Goal: Information Seeking & Learning: Find specific fact

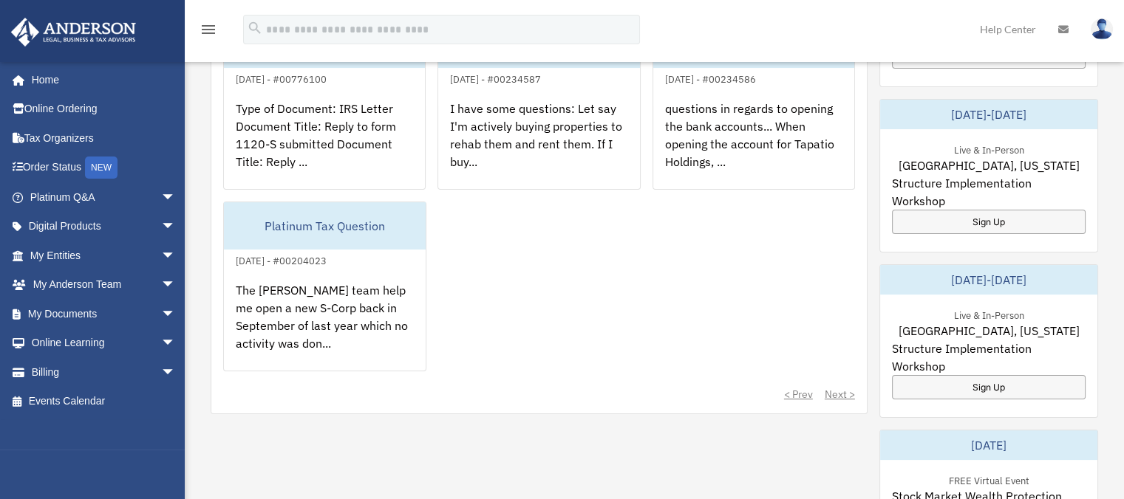
scroll to position [277, 0]
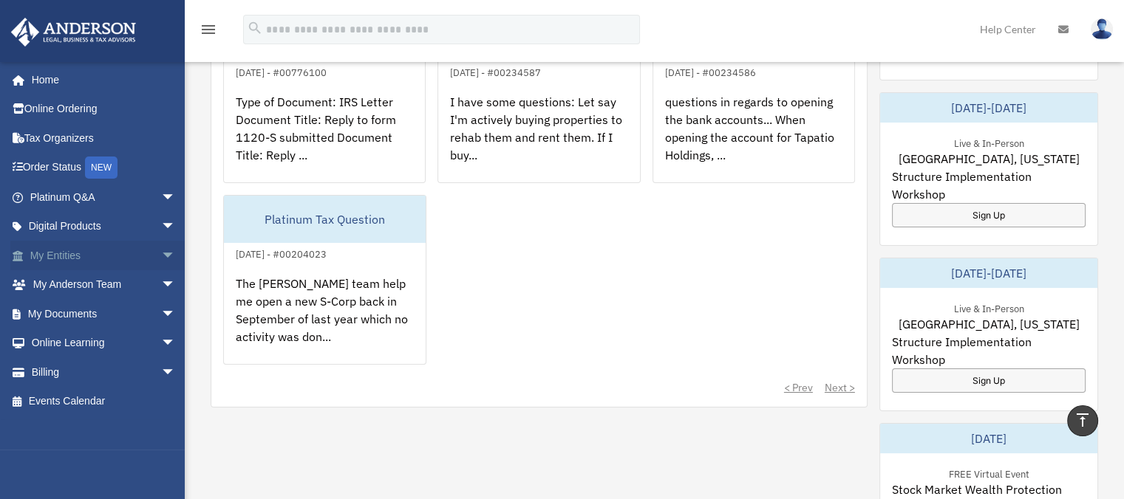
click at [161, 257] on span "arrow_drop_down" at bounding box center [176, 256] width 30 height 30
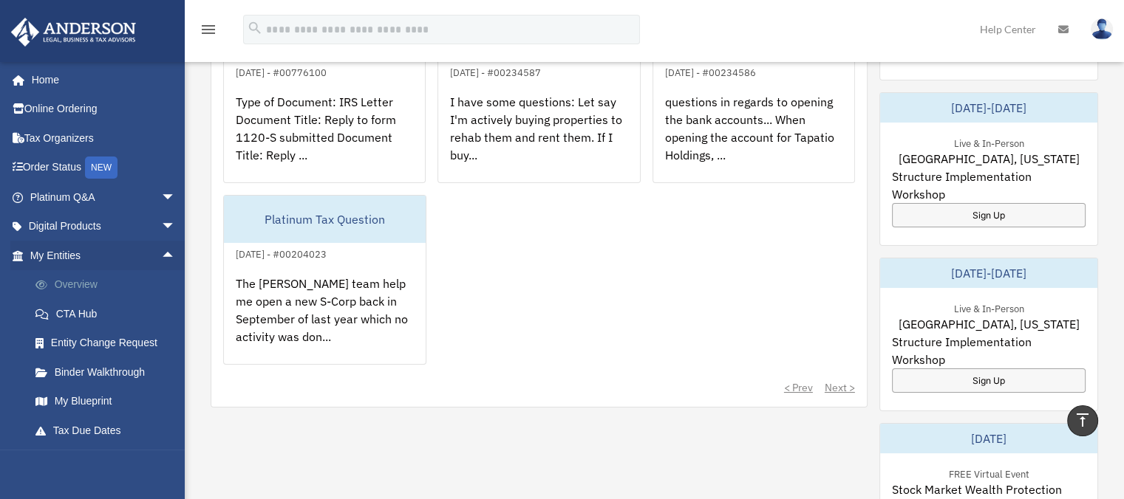
click at [79, 287] on link "Overview" at bounding box center [109, 285] width 177 height 30
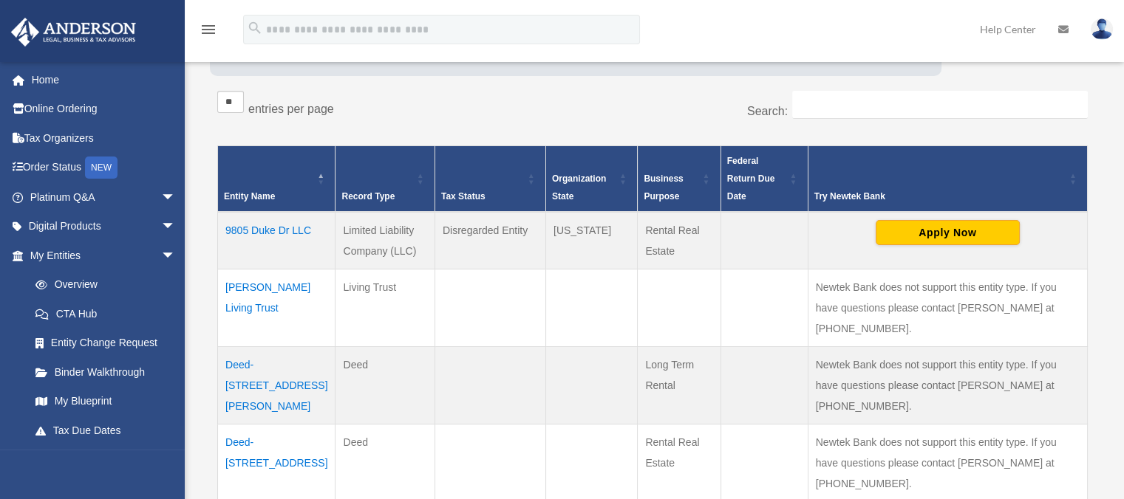
scroll to position [277, 0]
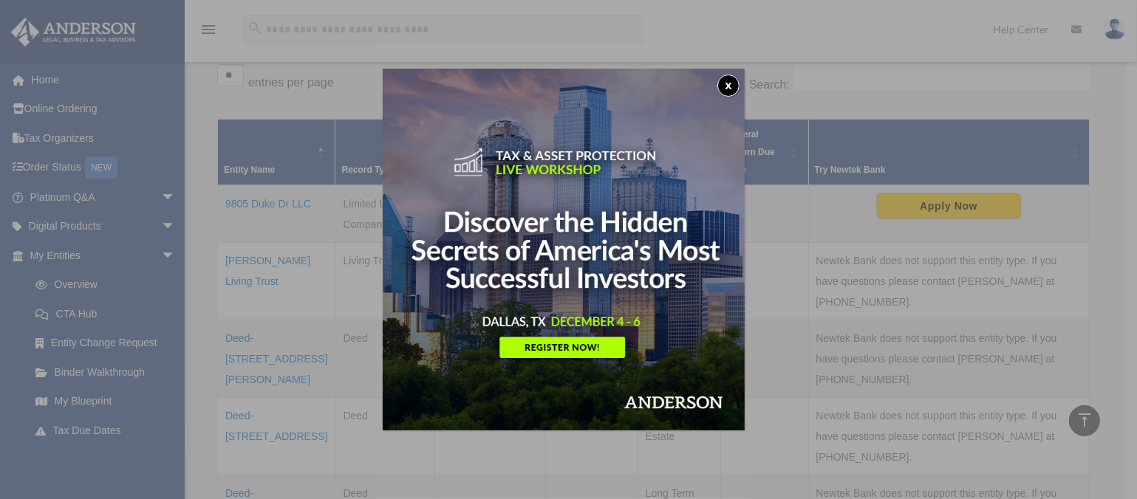
click at [735, 82] on button "x" at bounding box center [728, 86] width 22 height 22
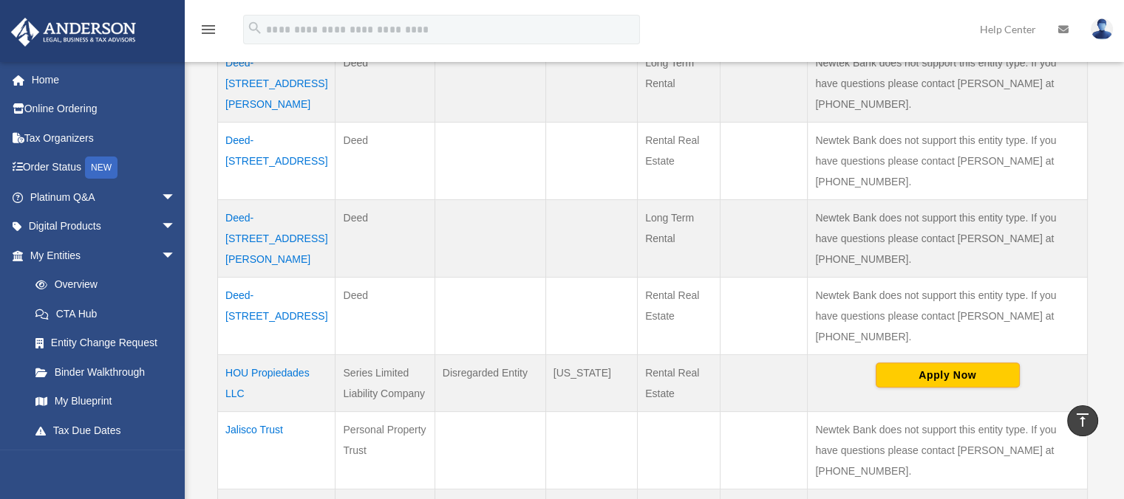
scroll to position [554, 0]
click at [253, 353] on td "HOU Propiedades LLC" at bounding box center [276, 381] width 117 height 57
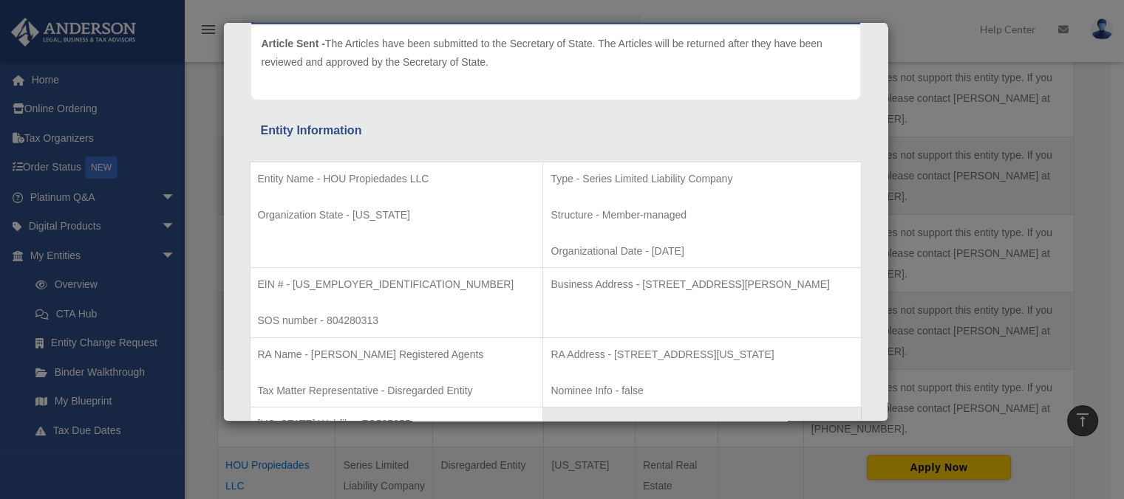
scroll to position [185, 0]
drag, startPoint x: 324, startPoint y: 176, endPoint x: 426, endPoint y: 174, distance: 102.0
click at [426, 174] on p "Entity Name - HOU Propiedades LLC" at bounding box center [397, 178] width 278 height 18
copy p "HOU Propiedades LLC"
drag, startPoint x: 292, startPoint y: 284, endPoint x: 341, endPoint y: 287, distance: 48.9
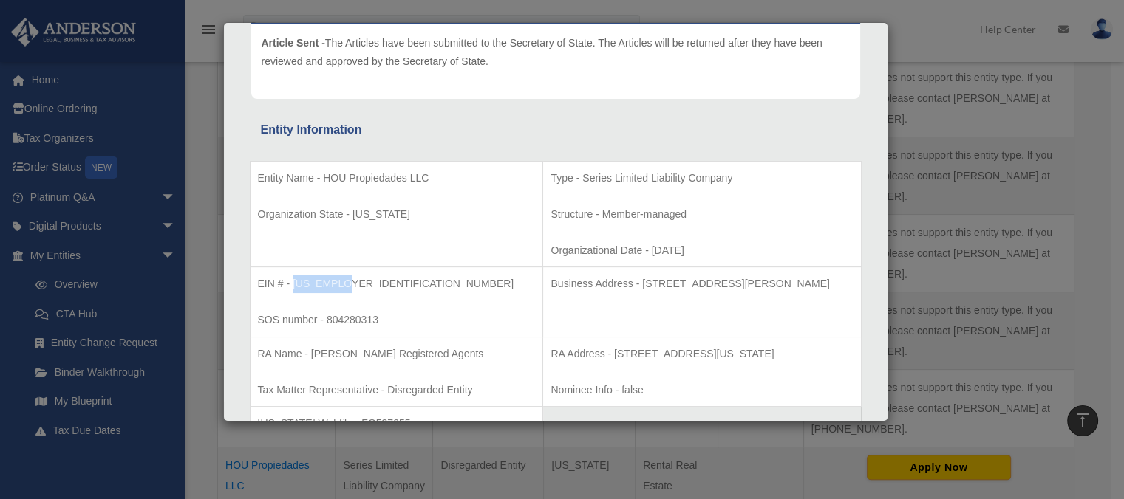
click at [340, 287] on p "EIN # - [US_EMPLOYER_IDENTIFICATION_NUMBER]" at bounding box center [397, 284] width 278 height 18
click at [346, 284] on p "EIN # - [US_EMPLOYER_IDENTIFICATION_NUMBER]" at bounding box center [397, 284] width 278 height 18
drag, startPoint x: 293, startPoint y: 282, endPoint x: 345, endPoint y: 282, distance: 51.7
click at [345, 282] on p "EIN # - [US_EMPLOYER_IDENTIFICATION_NUMBER]" at bounding box center [397, 284] width 278 height 18
copy p "[US_EMPLOYER_IDENTIFICATION_NUMBER]"
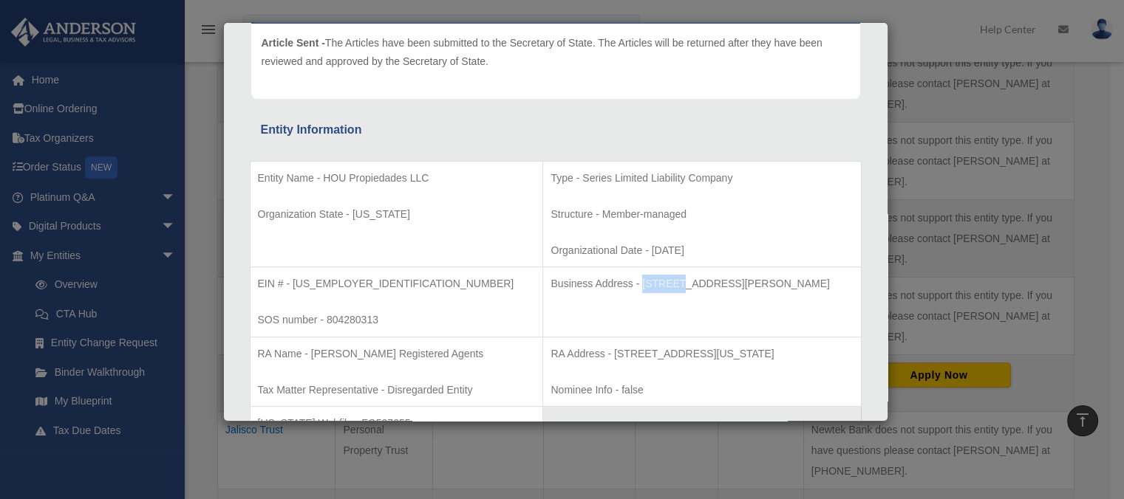
drag, startPoint x: 590, startPoint y: 282, endPoint x: 636, endPoint y: 282, distance: 45.8
click at [635, 282] on p "Business Address - [STREET_ADDRESS][PERSON_NAME]" at bounding box center [701, 284] width 302 height 18
click at [649, 283] on p "Business Address - [STREET_ADDRESS][PERSON_NAME]" at bounding box center [701, 284] width 302 height 18
click at [676, 284] on p "Business Address - [STREET_ADDRESS][PERSON_NAME]" at bounding box center [701, 284] width 302 height 18
drag, startPoint x: 590, startPoint y: 281, endPoint x: 717, endPoint y: 297, distance: 127.4
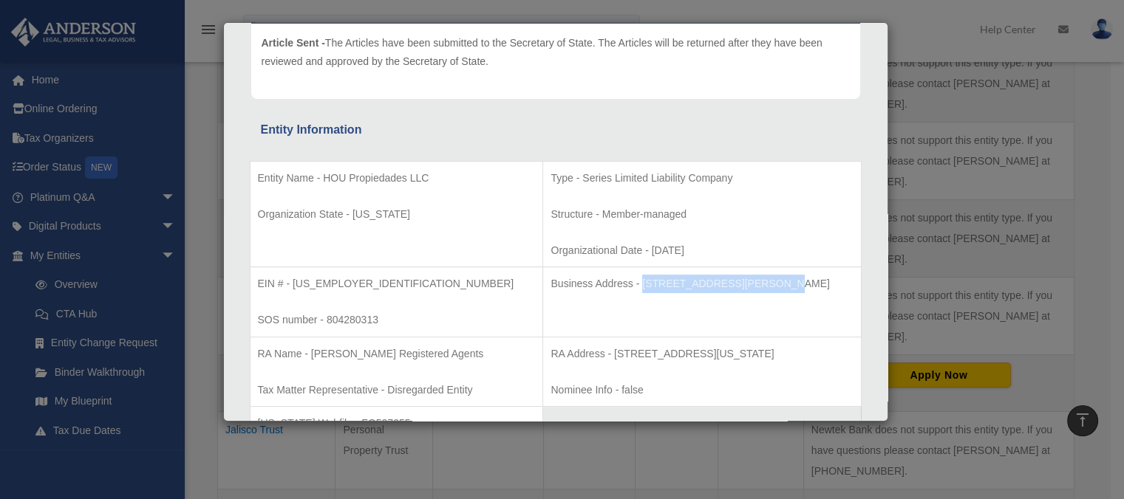
click at [717, 297] on td "Business Address - [STREET_ADDRESS][PERSON_NAME]" at bounding box center [702, 302] width 318 height 70
copy p "[STREET_ADDRESS][PERSON_NAME]"
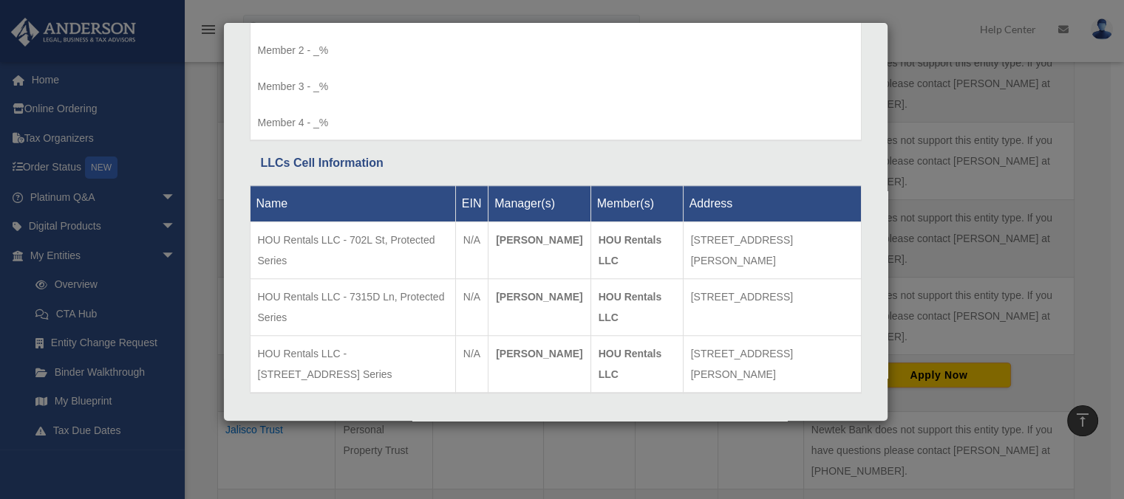
scroll to position [1542, 0]
